Goal: Task Accomplishment & Management: Manage account settings

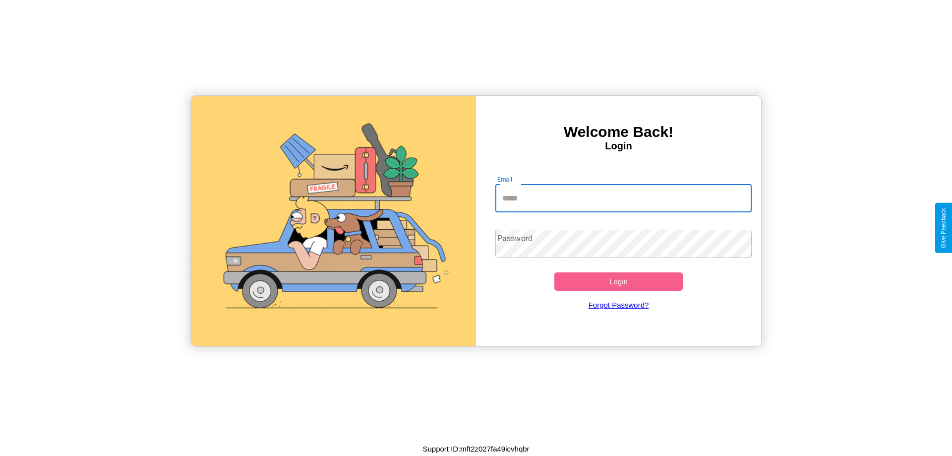
click at [623, 198] on input "Email" at bounding box center [623, 198] width 257 height 28
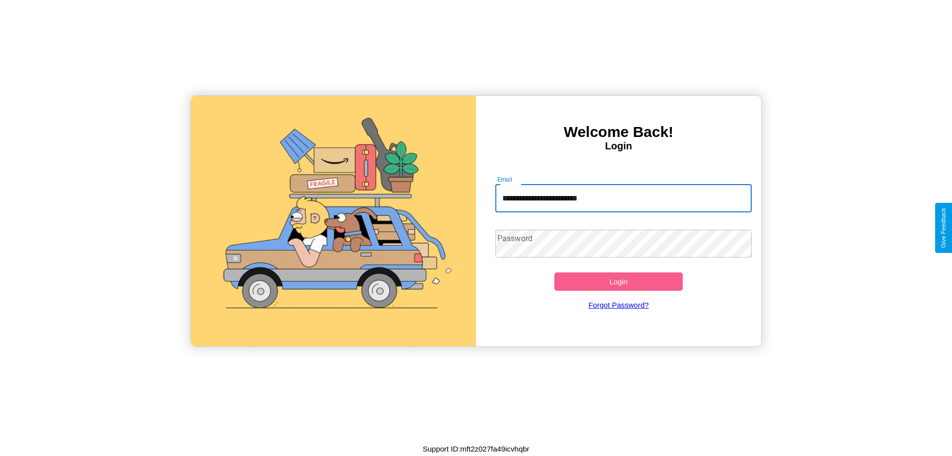
type input "**********"
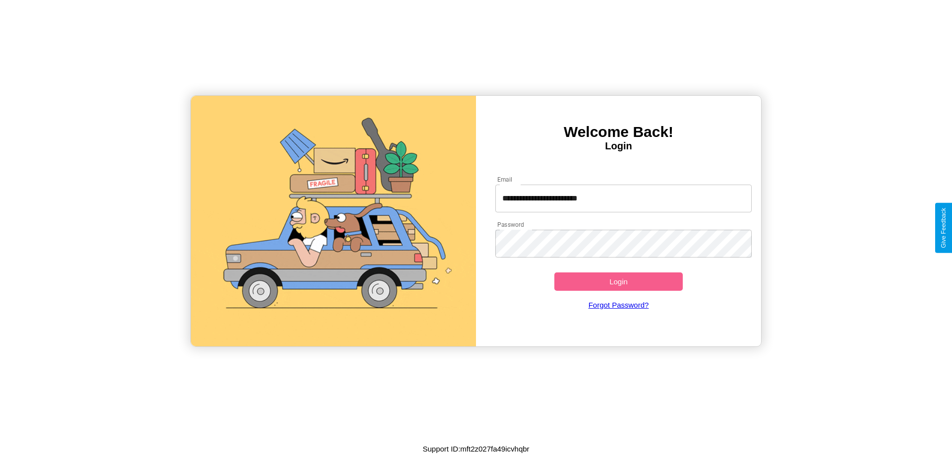
click at [618, 281] on button "Login" at bounding box center [618, 281] width 128 height 18
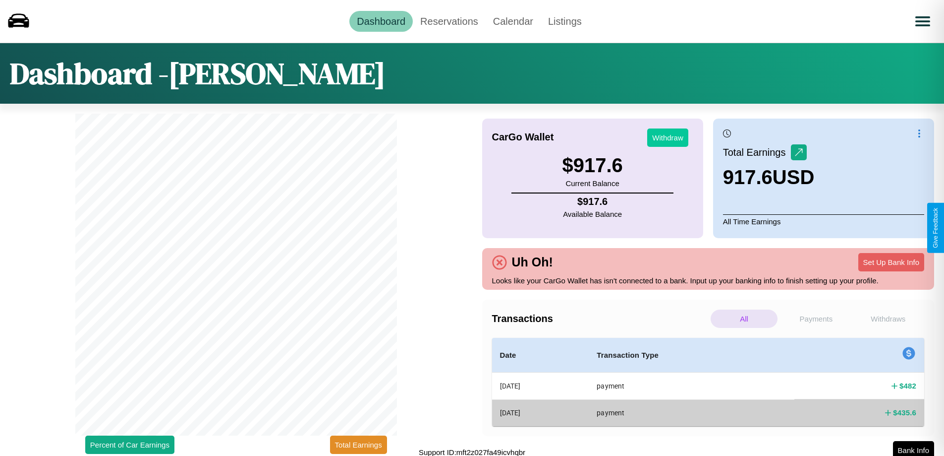
click at [668, 137] on button "Withdraw" at bounding box center [667, 137] width 41 height 18
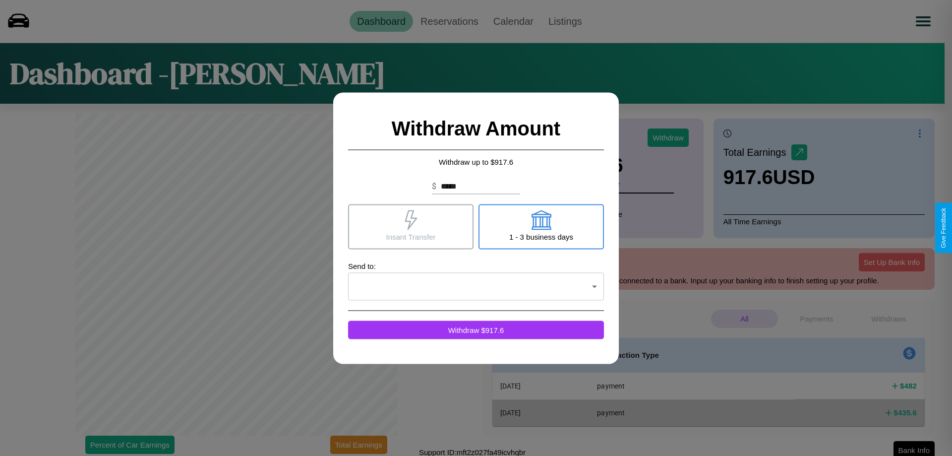
click at [410, 226] on icon at bounding box center [411, 220] width 12 height 20
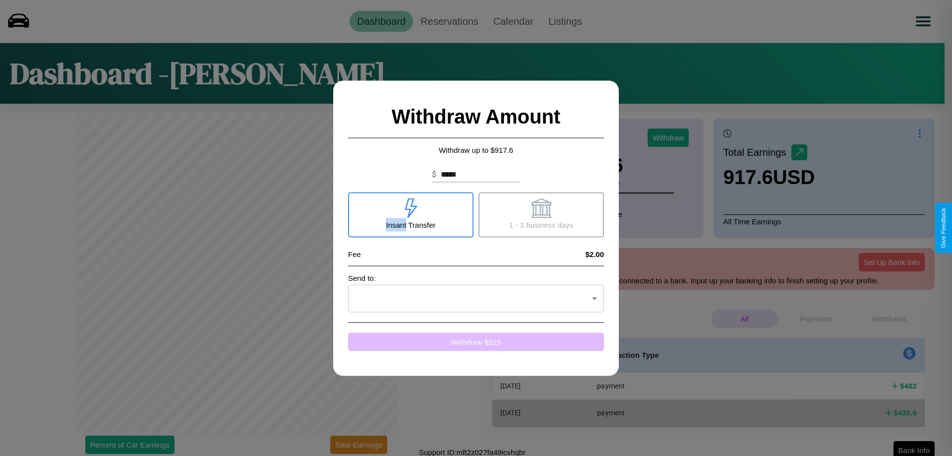
click at [476, 341] on button "Withdraw $ 915" at bounding box center [476, 341] width 256 height 18
